Goal: Information Seeking & Learning: Check status

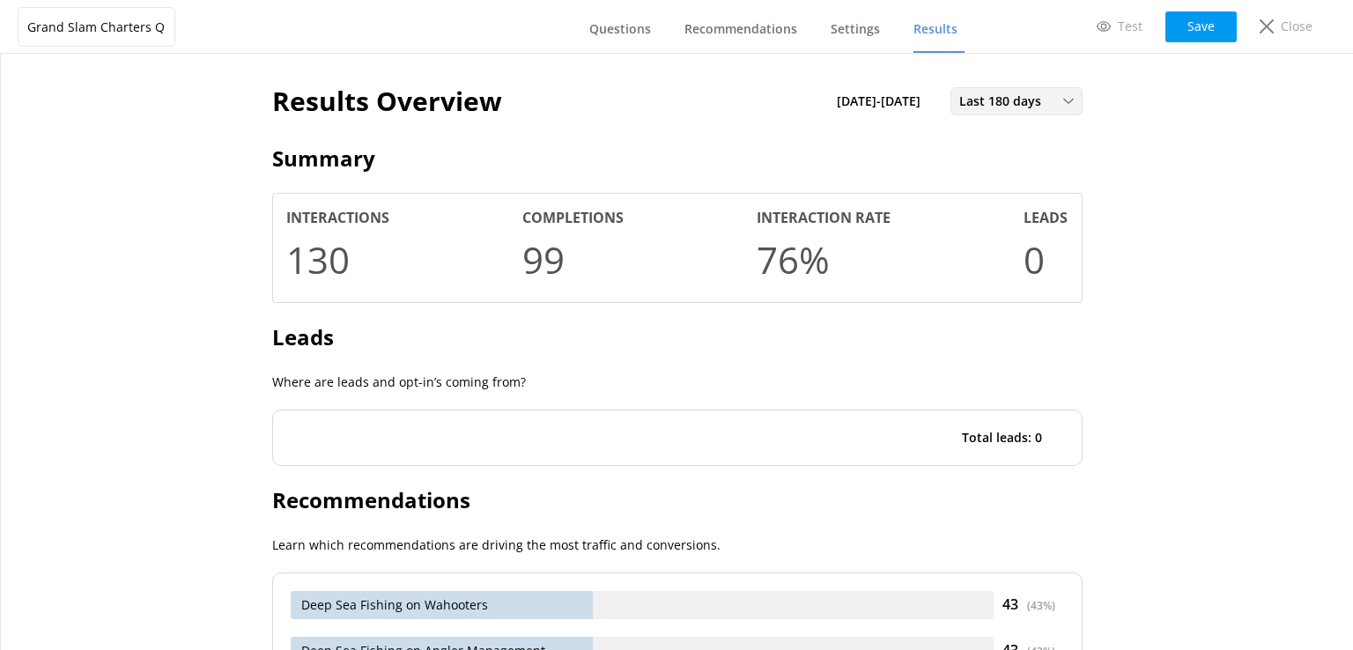
click at [1063, 105] on icon at bounding box center [1068, 101] width 11 height 11
click at [858, 26] on span "Settings" at bounding box center [854, 29] width 49 height 18
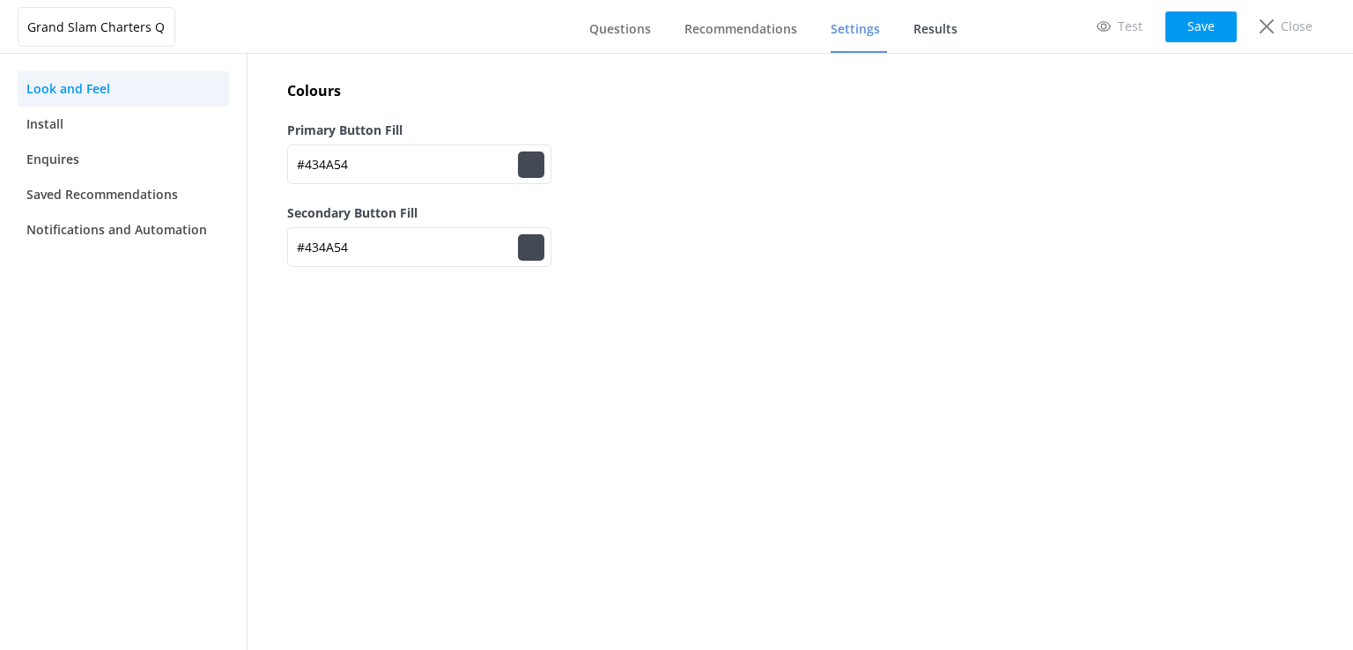
click at [937, 38] on link "Results" at bounding box center [938, 30] width 51 height 46
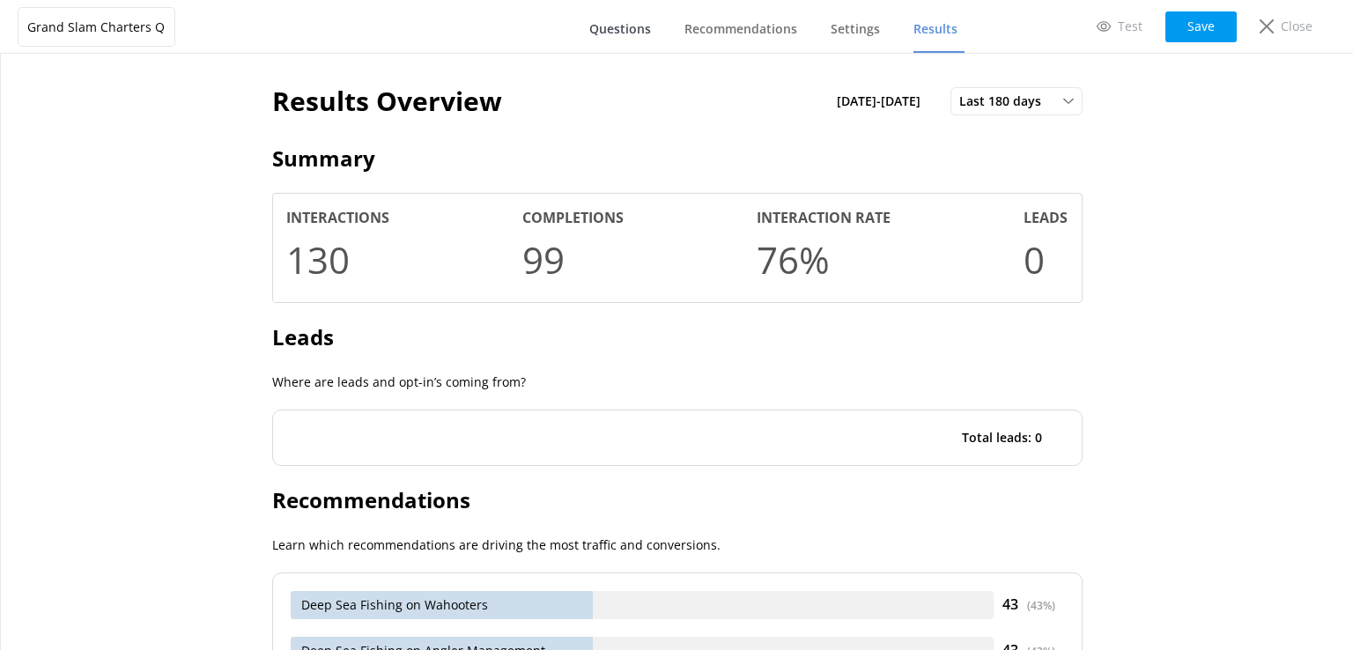
click at [599, 43] on link "Questions" at bounding box center [623, 30] width 69 height 46
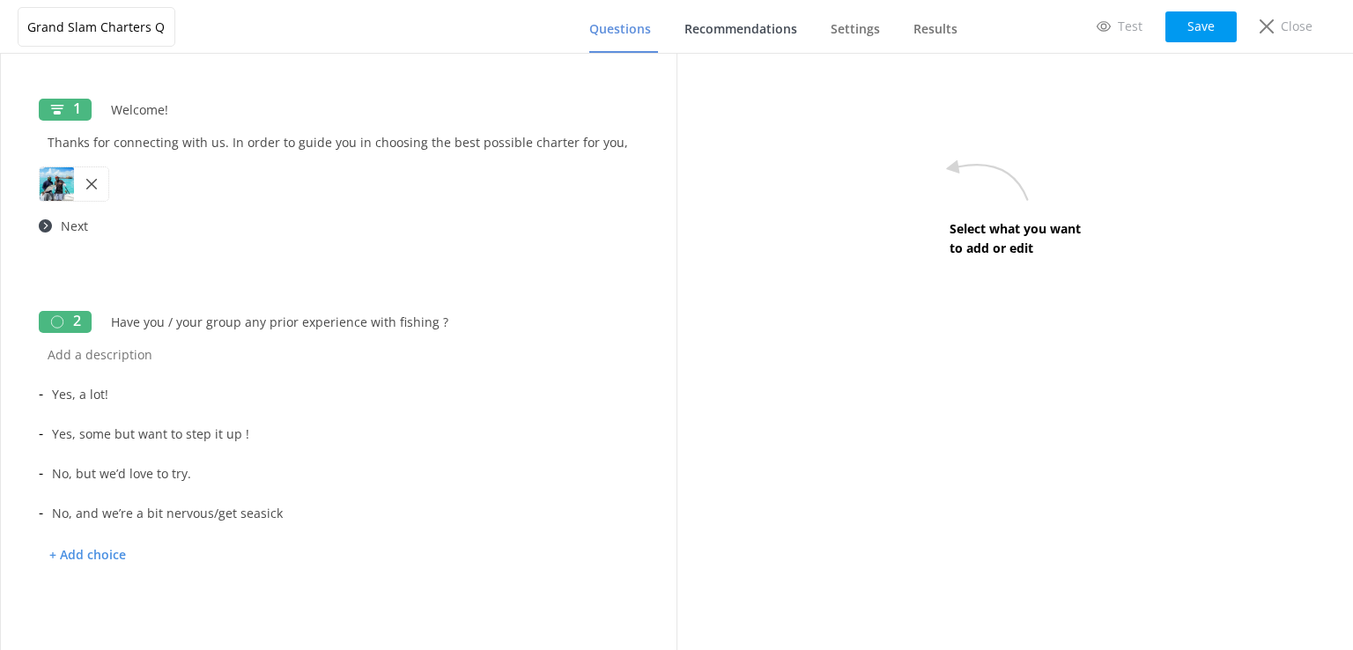
click at [738, 47] on link "Recommendations" at bounding box center [744, 30] width 120 height 46
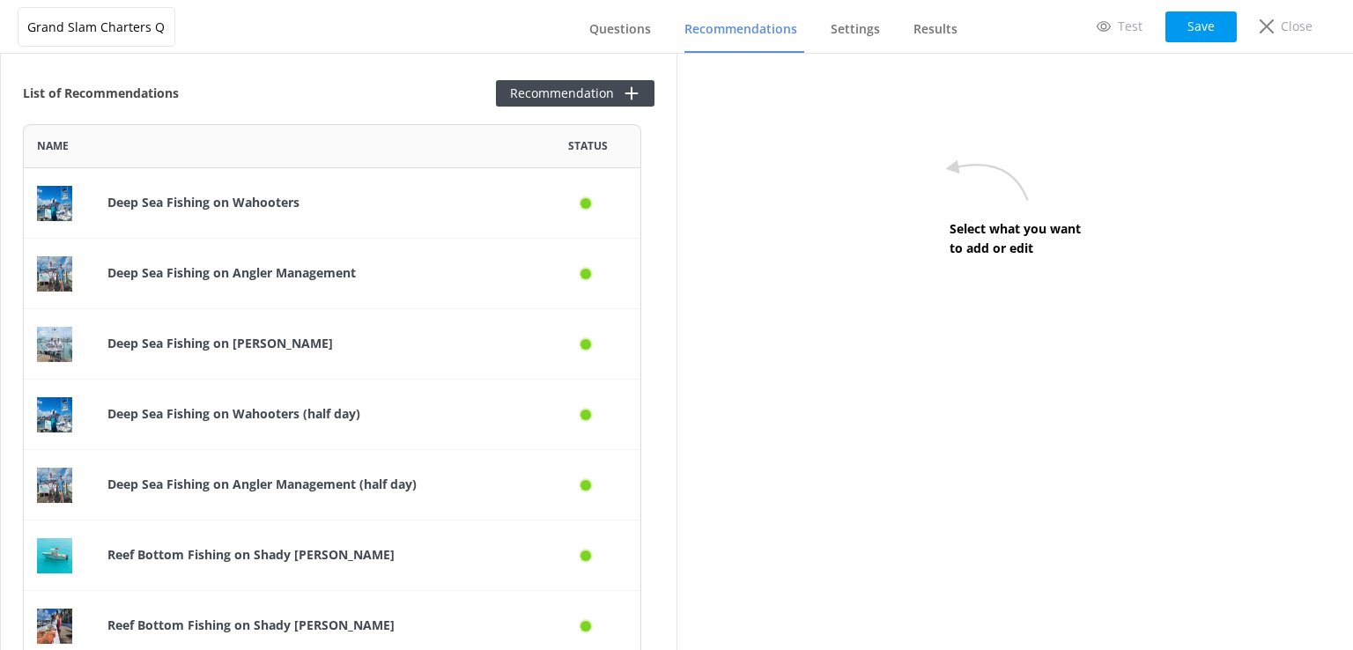
scroll to position [1581, 604]
click at [930, 32] on span "Results" at bounding box center [935, 29] width 44 height 18
